Goal: Transaction & Acquisition: Purchase product/service

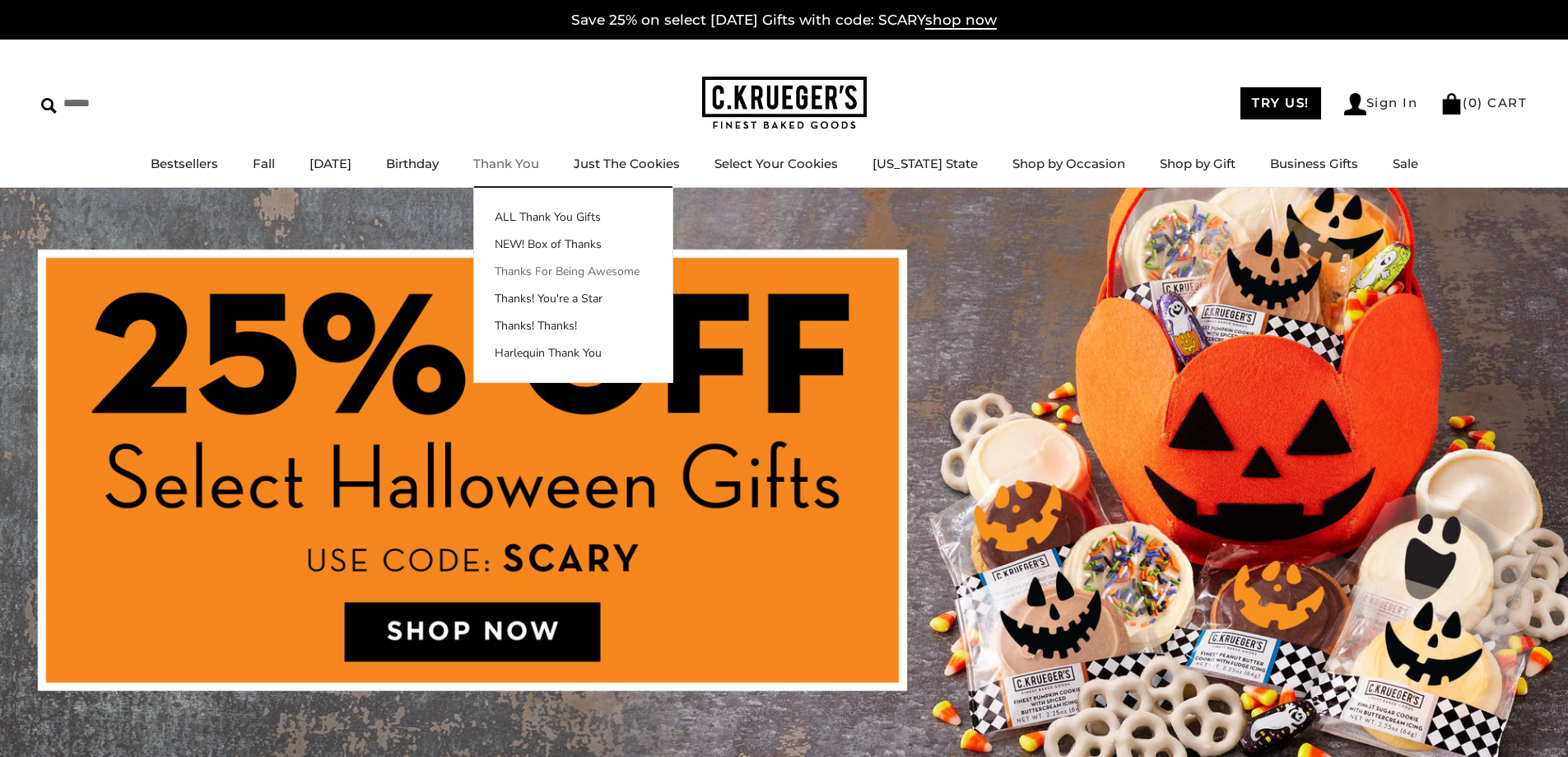
click at [660, 274] on link "Thanks For Being Awesome" at bounding box center [573, 271] width 198 height 17
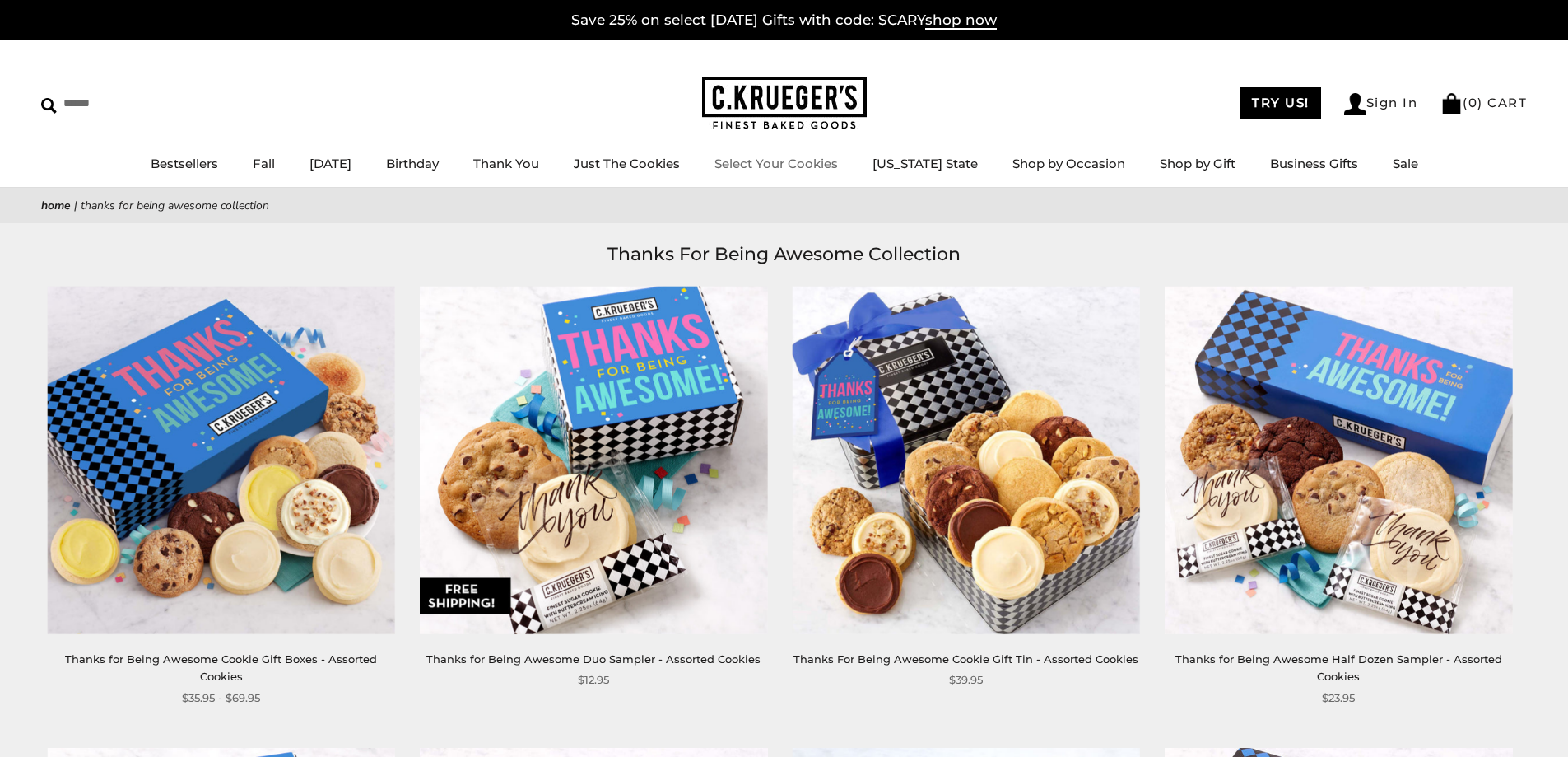
click at [814, 167] on link "Select Your Cookies" at bounding box center [776, 163] width 124 height 15
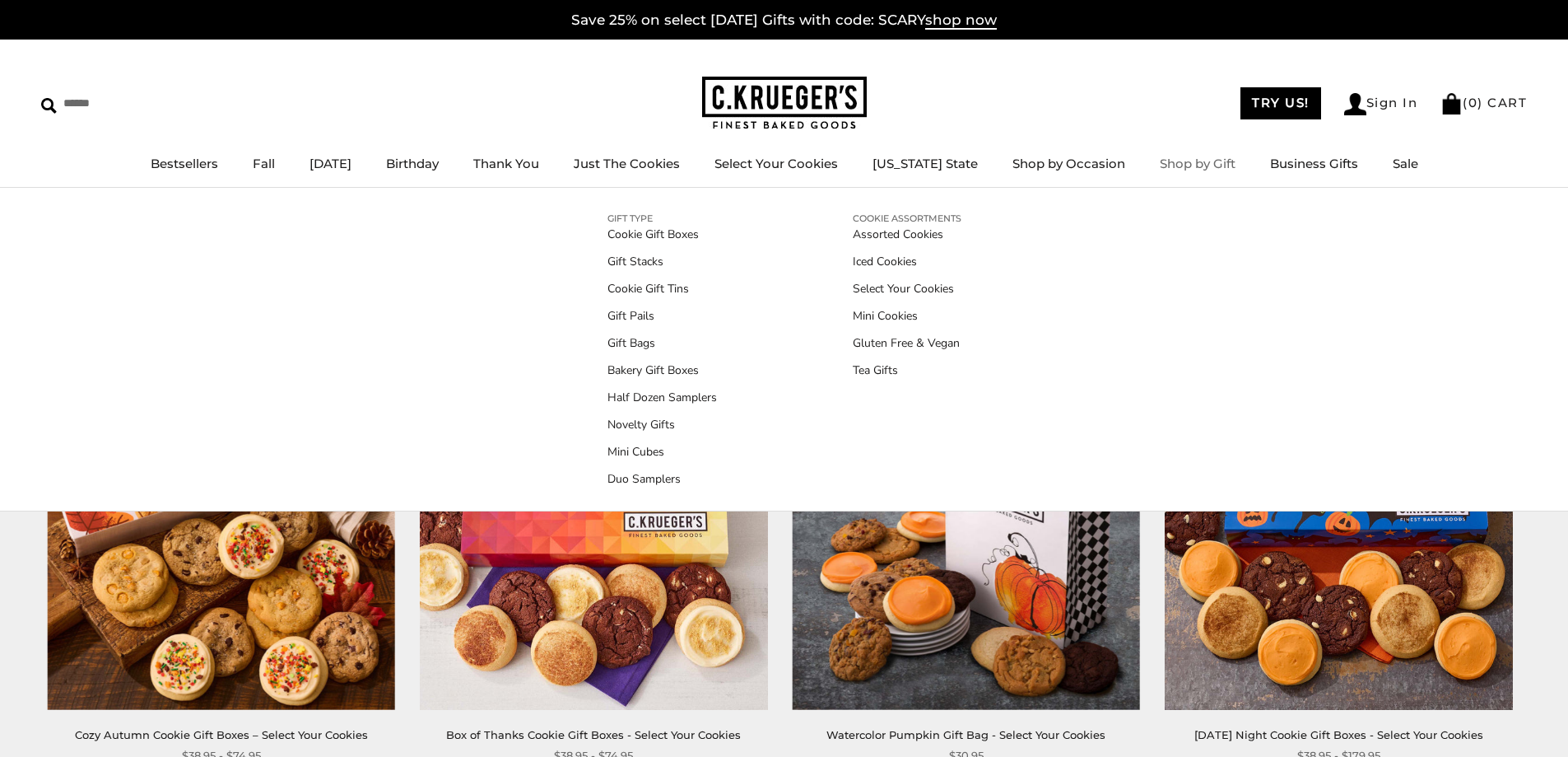
click at [1194, 166] on link "Shop by Gift" at bounding box center [1197, 163] width 76 height 15
click at [927, 233] on link "Assorted Cookies" at bounding box center [906, 234] width 108 height 17
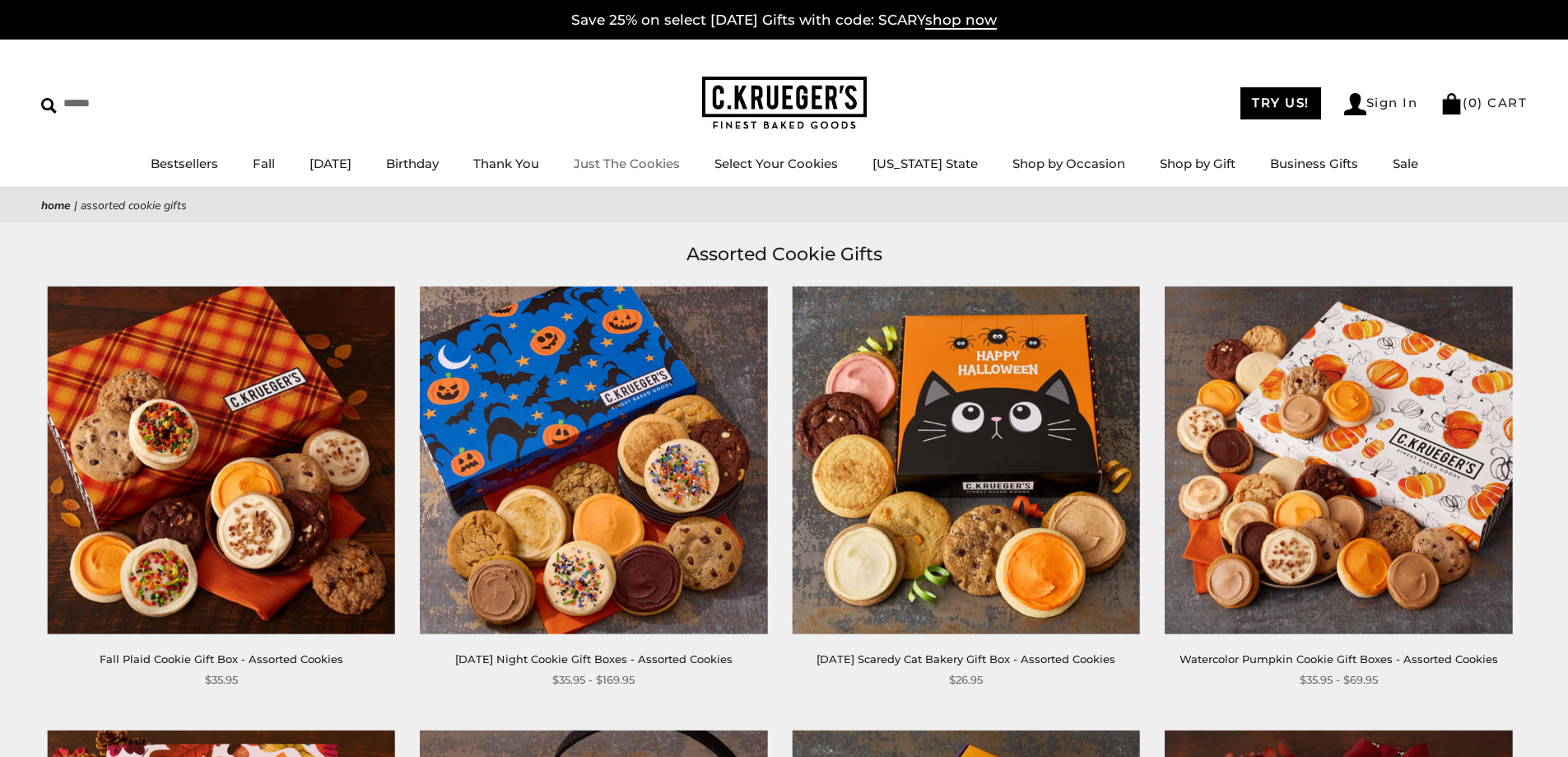
click at [680, 167] on link "Just The Cookies" at bounding box center [626, 163] width 106 height 15
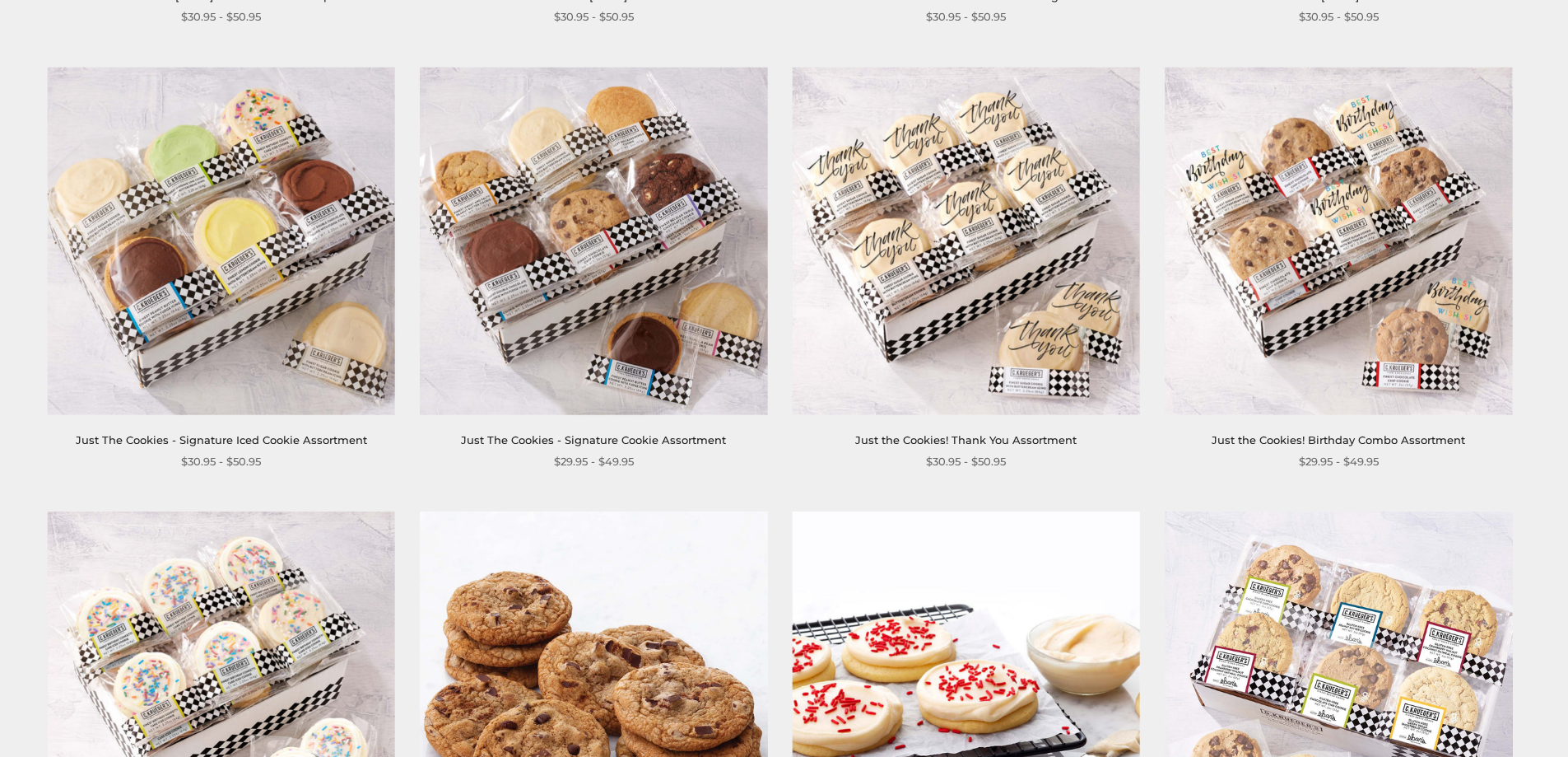
scroll to position [1100, 0]
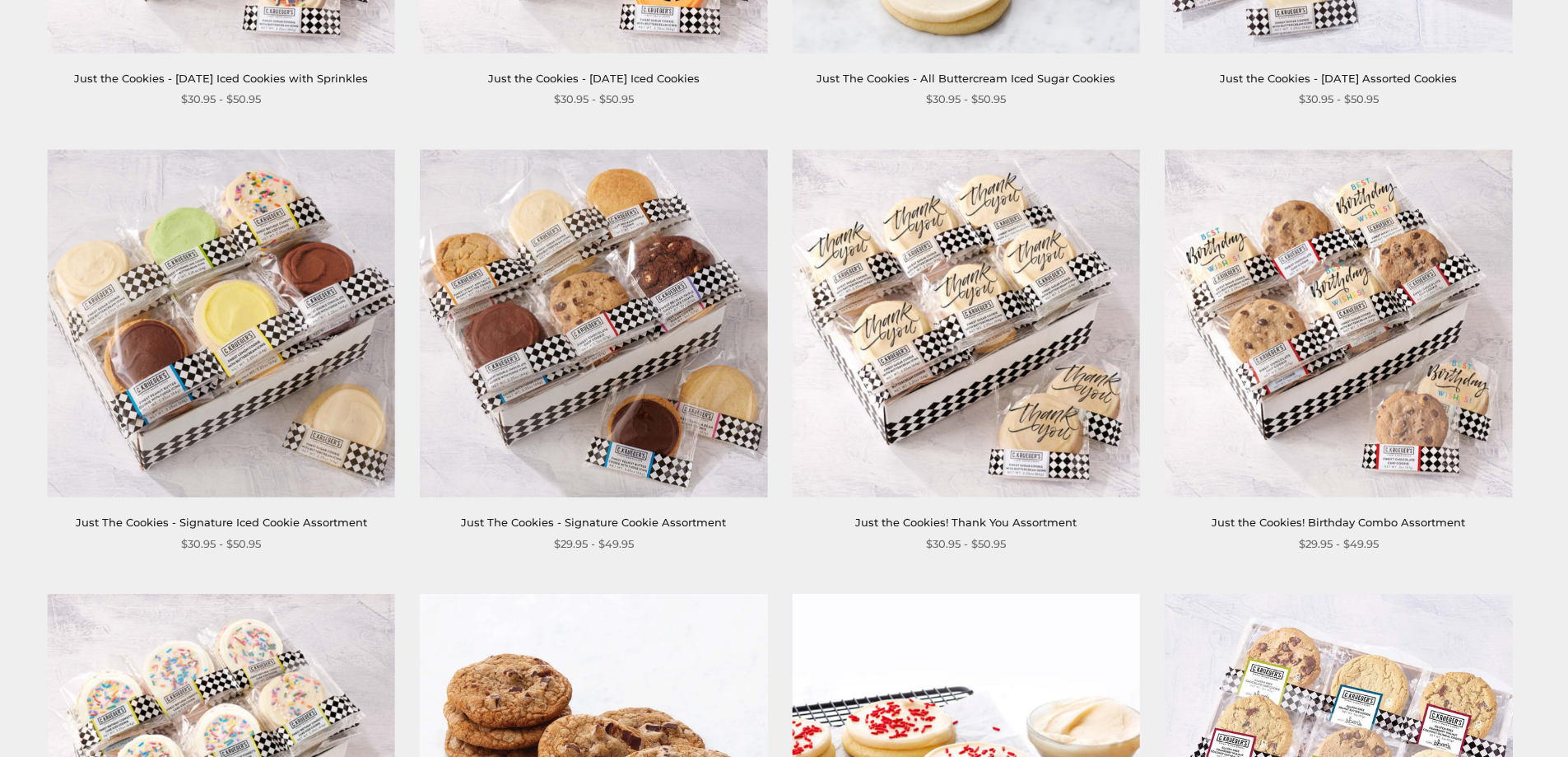
click at [991, 312] on img at bounding box center [966, 323] width 348 height 348
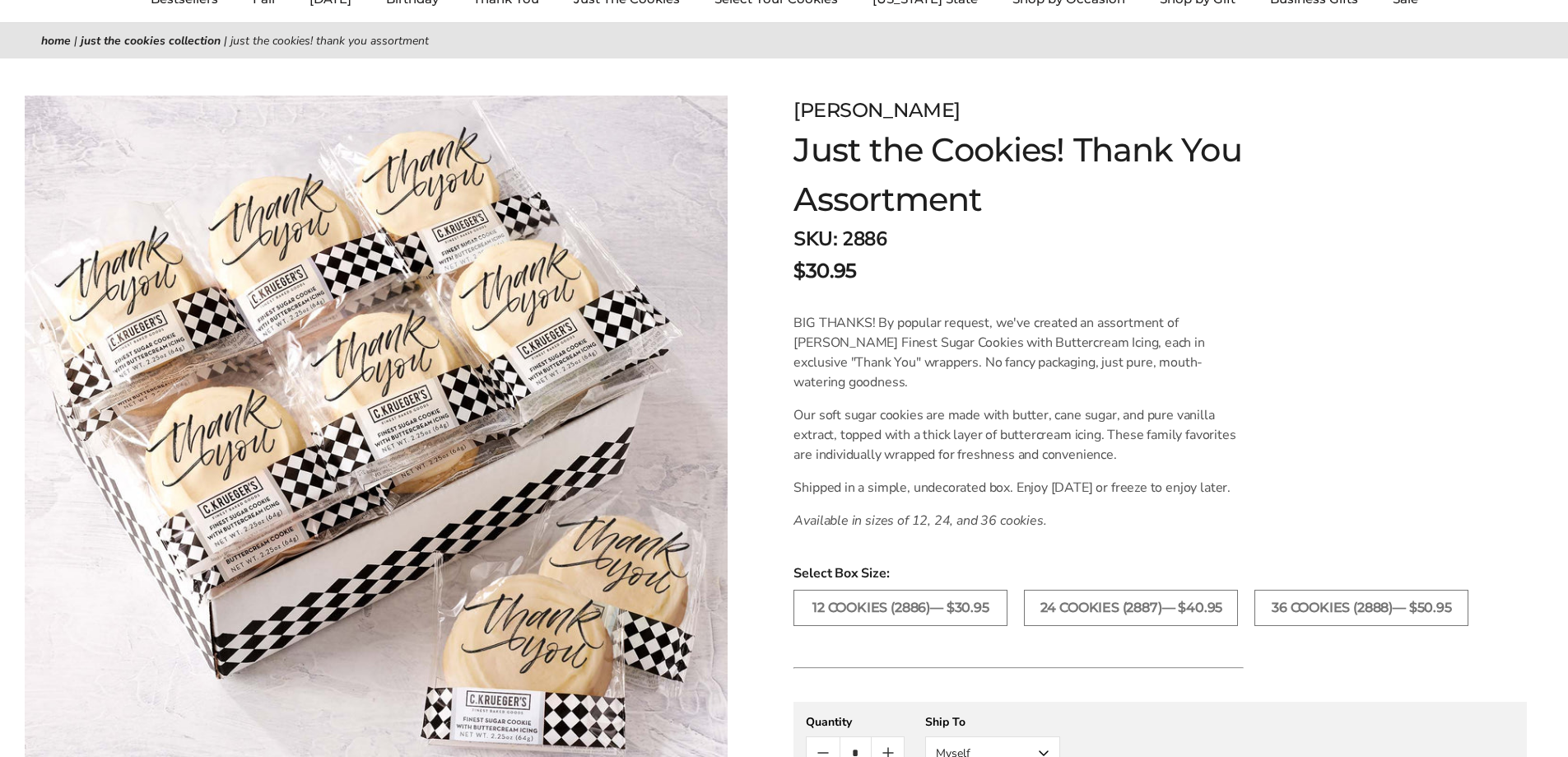
scroll to position [82, 0]
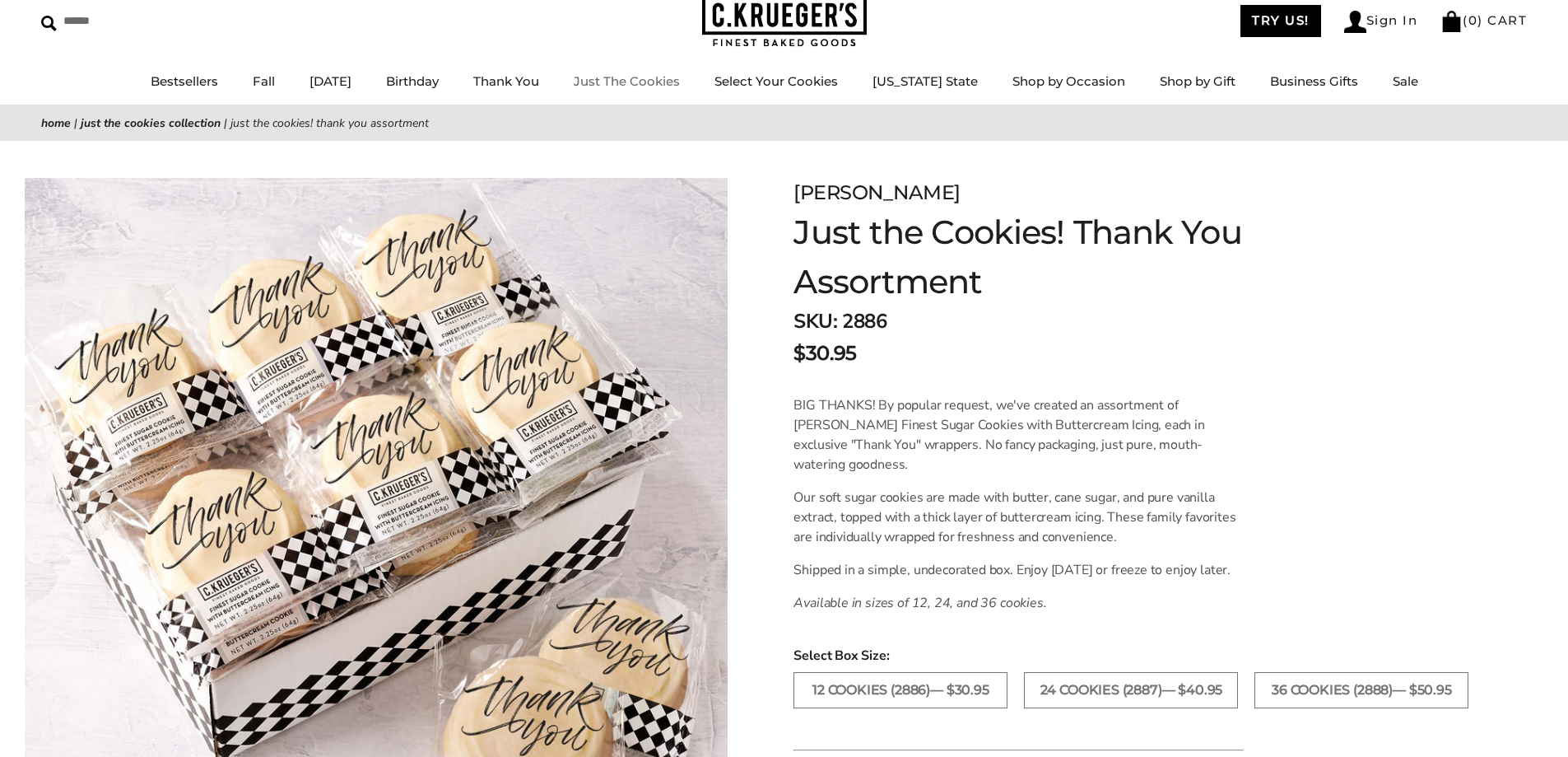
click at [654, 83] on link "Just The Cookies" at bounding box center [626, 80] width 106 height 15
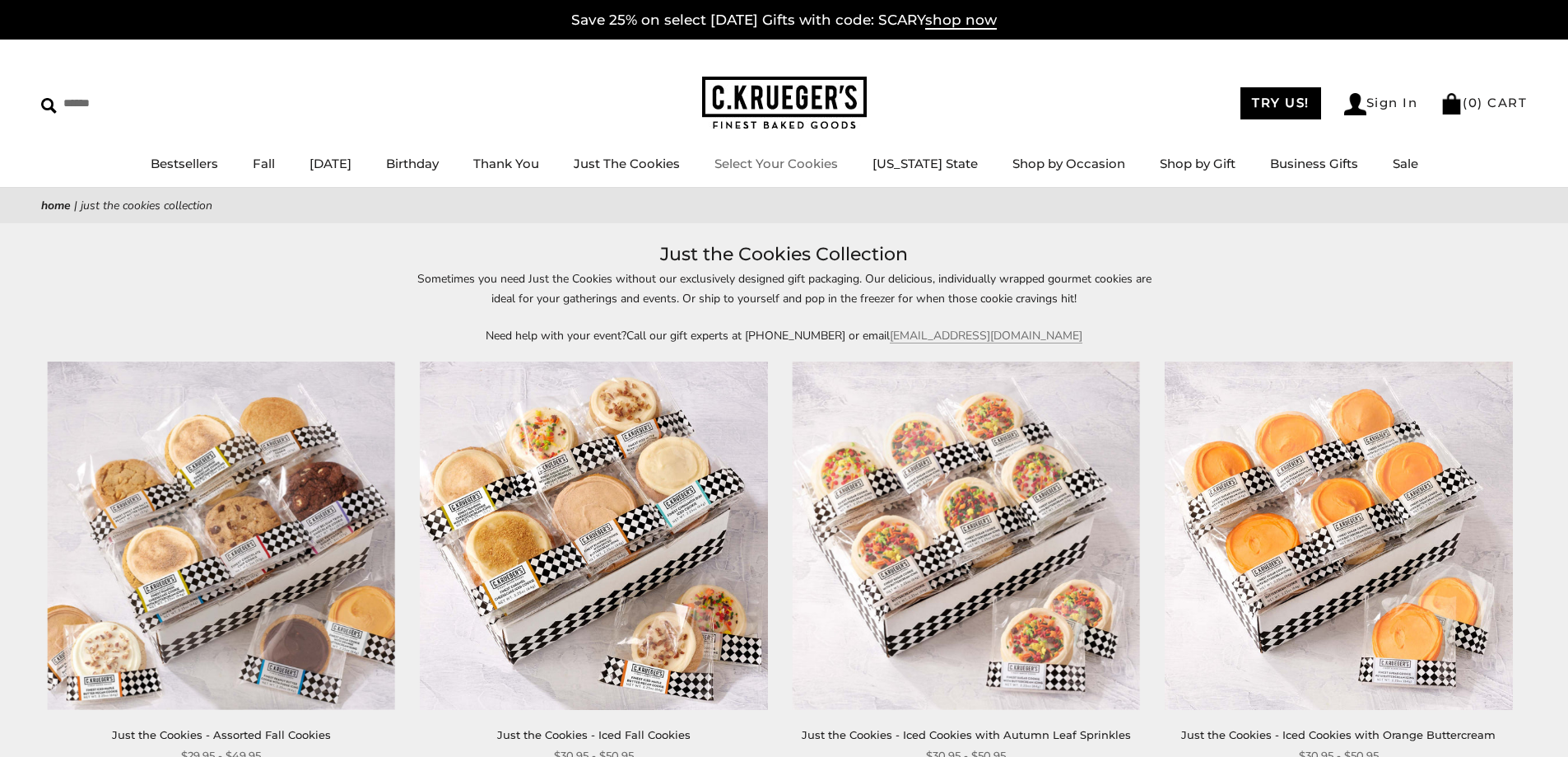
click at [838, 172] on li "Select Your Cookies" at bounding box center [776, 164] width 124 height 20
click at [838, 166] on link "Select Your Cookies" at bounding box center [776, 163] width 124 height 15
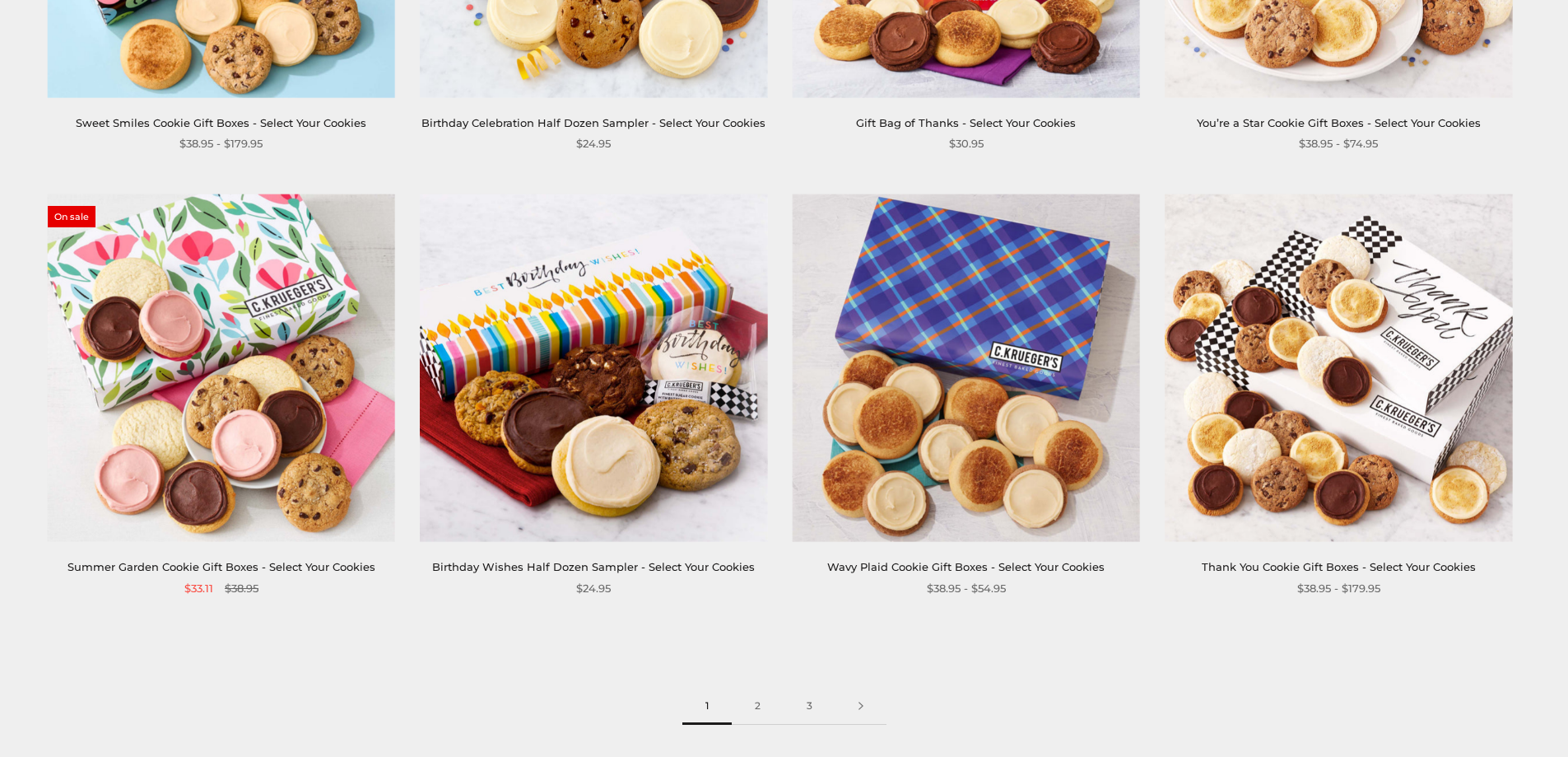
scroll to position [2470, 0]
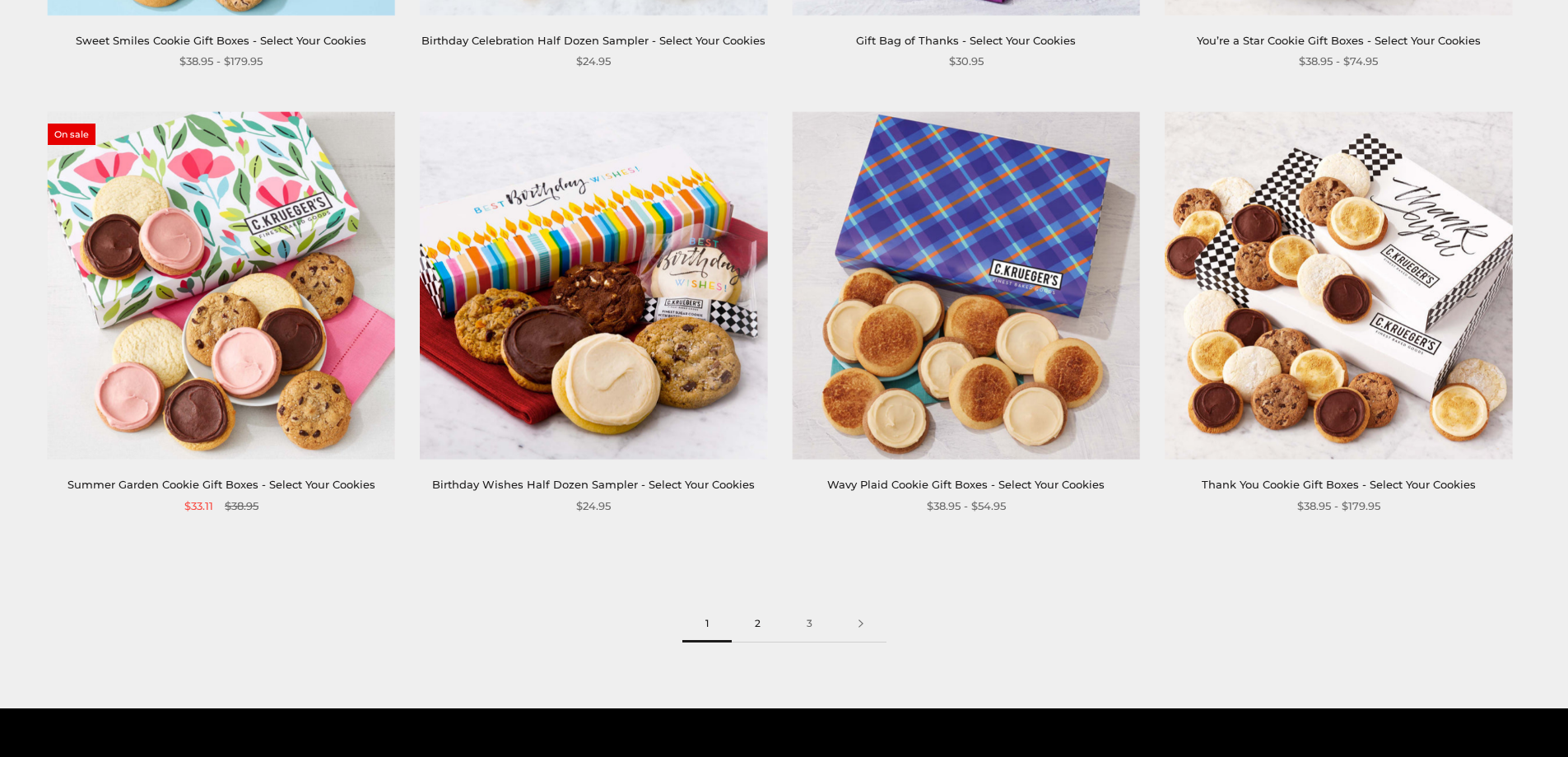
click at [758, 625] on link "2" at bounding box center [758, 624] width 52 height 37
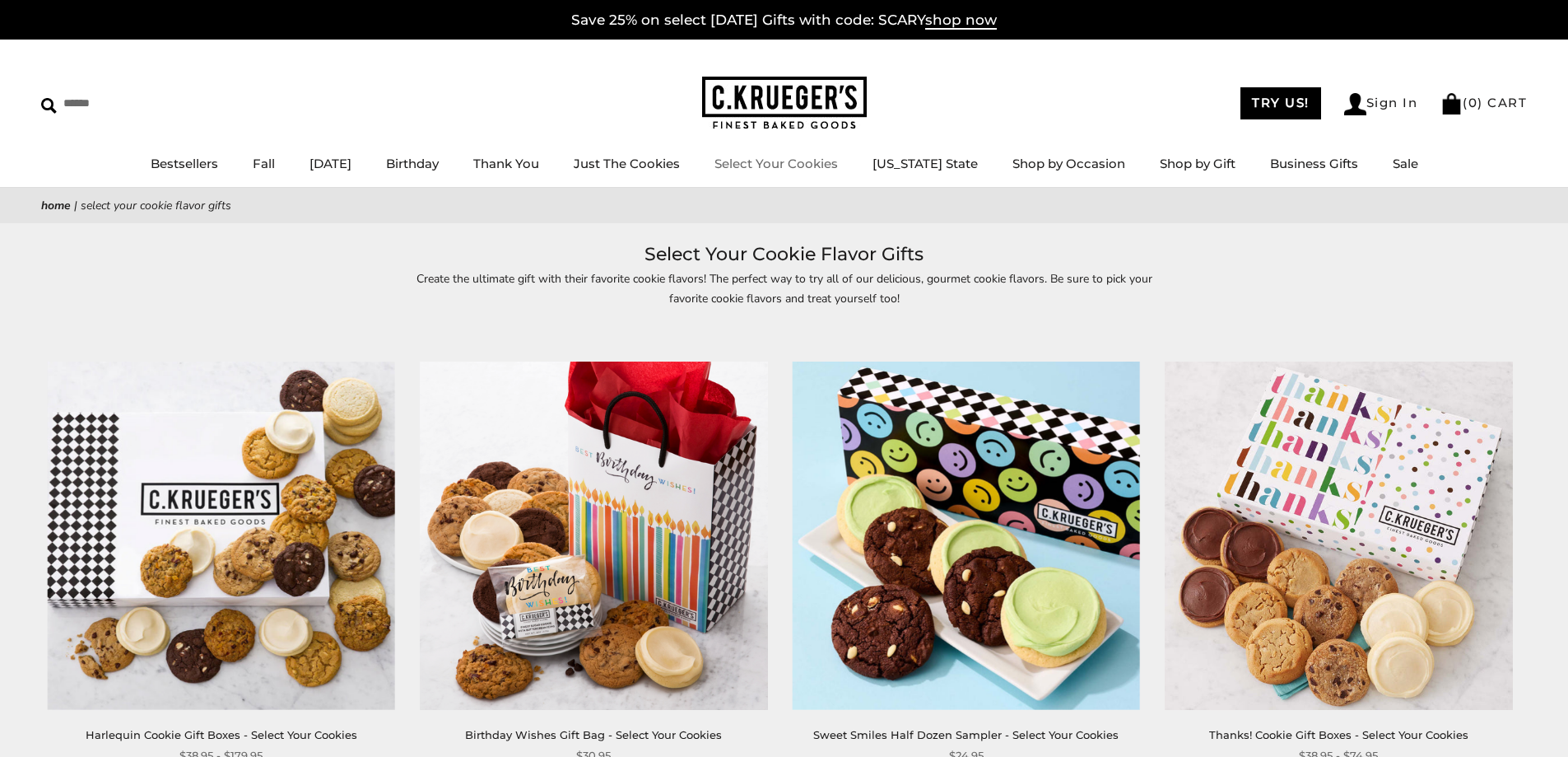
click at [793, 164] on link "Select Your Cookies" at bounding box center [776, 163] width 124 height 15
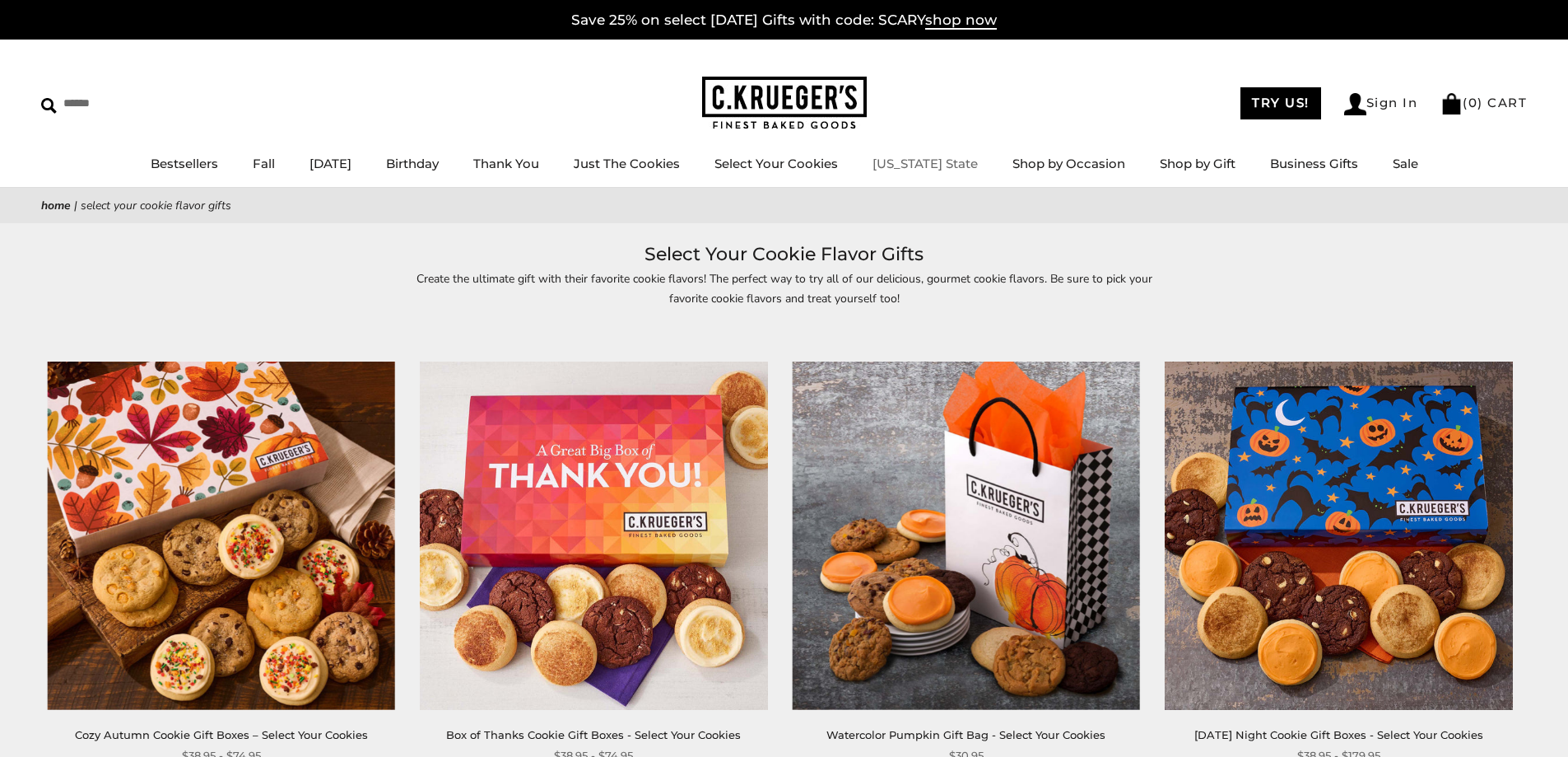
drag, startPoint x: 0, startPoint y: 0, endPoint x: 928, endPoint y: 168, distance: 943.1
click at [928, 168] on link "[US_STATE] State" at bounding box center [925, 163] width 105 height 15
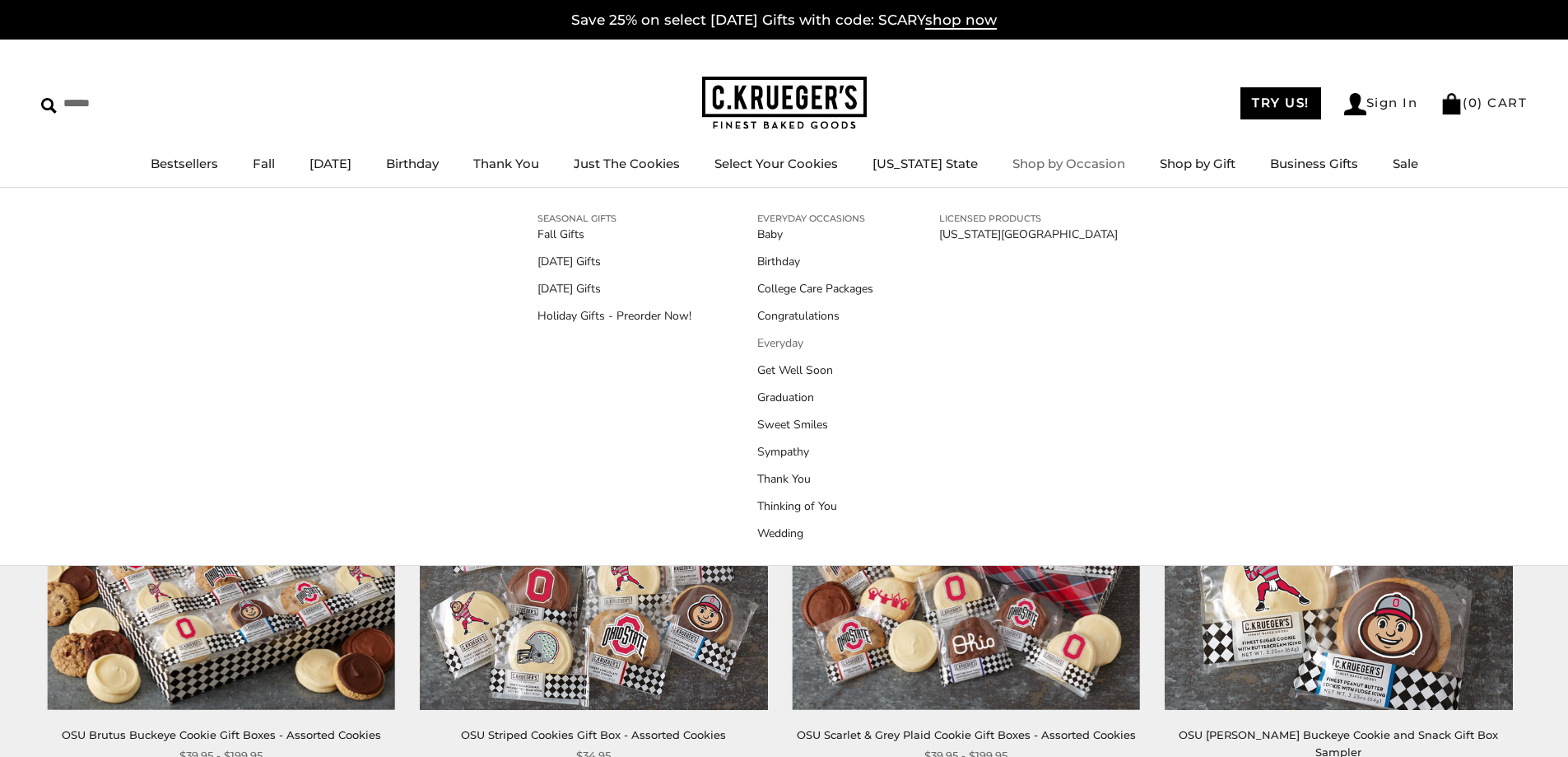
click at [798, 342] on link "Everyday" at bounding box center [815, 343] width 116 height 17
